Goal: Register for event/course

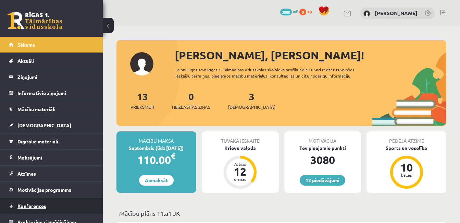
click at [65, 203] on link "Konferences" at bounding box center [51, 206] width 85 height 16
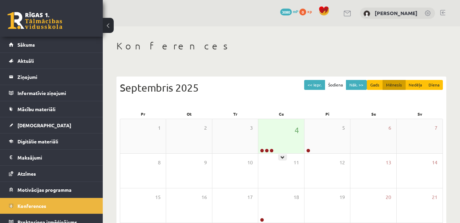
click at [274, 136] on div "4" at bounding box center [281, 136] width 46 height 34
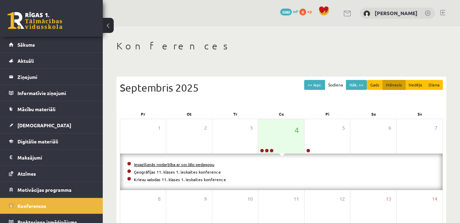
click at [197, 163] on link "Iepazīšanās nodarbība ar sociālo pedagogu" at bounding box center [174, 163] width 81 height 5
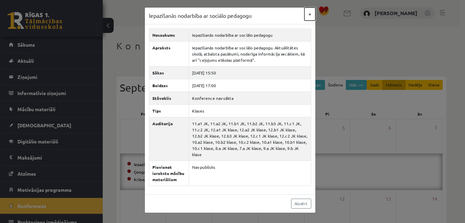
click at [308, 12] on button "×" at bounding box center [310, 14] width 11 height 13
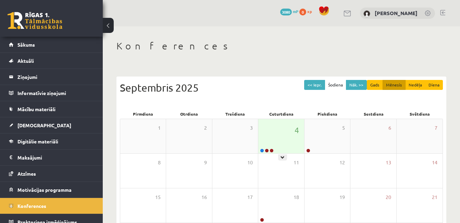
click at [276, 131] on div "4" at bounding box center [281, 136] width 46 height 34
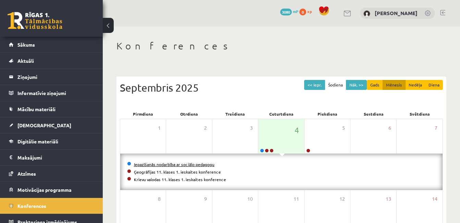
click at [158, 163] on link "Iepazīšanās nodarbība ar sociālo pedagogu" at bounding box center [174, 163] width 81 height 5
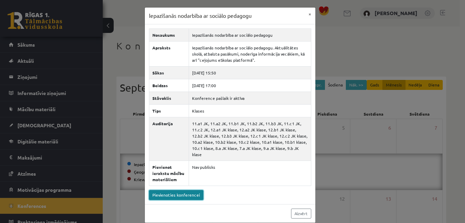
click at [170, 193] on link "Pievienoties konferencei" at bounding box center [176, 195] width 54 height 10
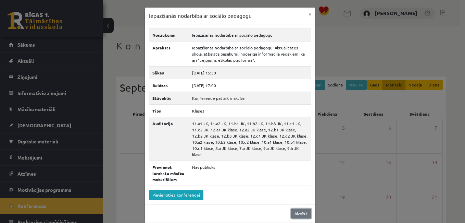
click at [299, 208] on link "Aizvērt" at bounding box center [301, 213] width 20 height 10
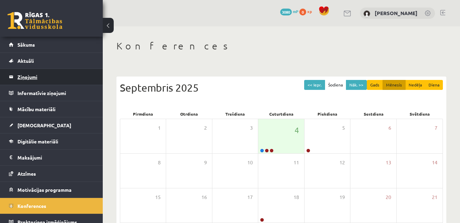
click at [71, 76] on legend "Ziņojumi 0" at bounding box center [55, 77] width 77 height 16
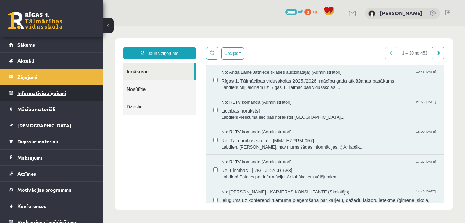
click at [75, 90] on legend "Informatīvie ziņojumi 0" at bounding box center [55, 93] width 77 height 16
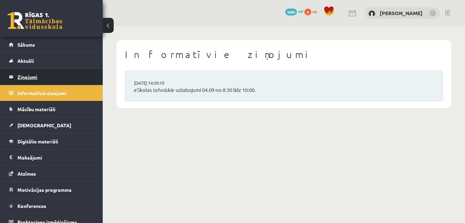
click at [60, 71] on legend "Ziņojumi 0" at bounding box center [55, 77] width 77 height 16
